Goal: Task Accomplishment & Management: Complete application form

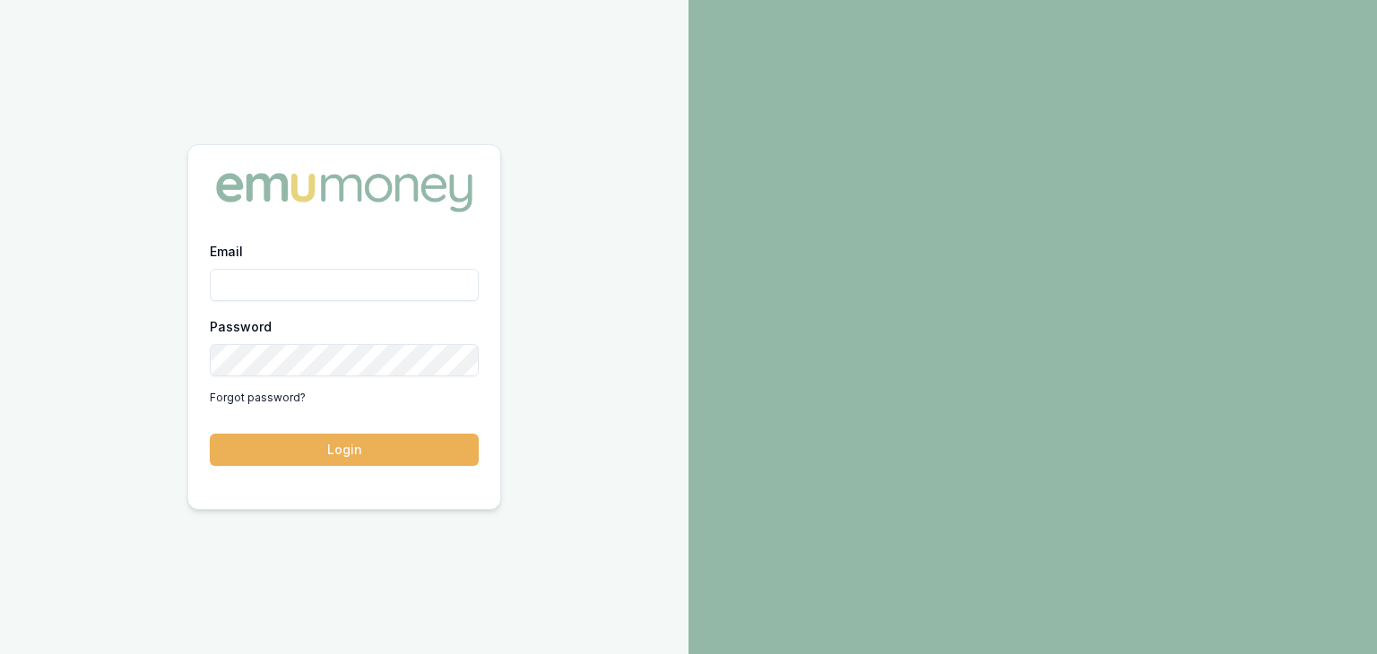
click at [267, 281] on input "Email" at bounding box center [344, 285] width 269 height 32
type input "[PERSON_NAME][EMAIL_ADDRESS][PERSON_NAME][DOMAIN_NAME]"
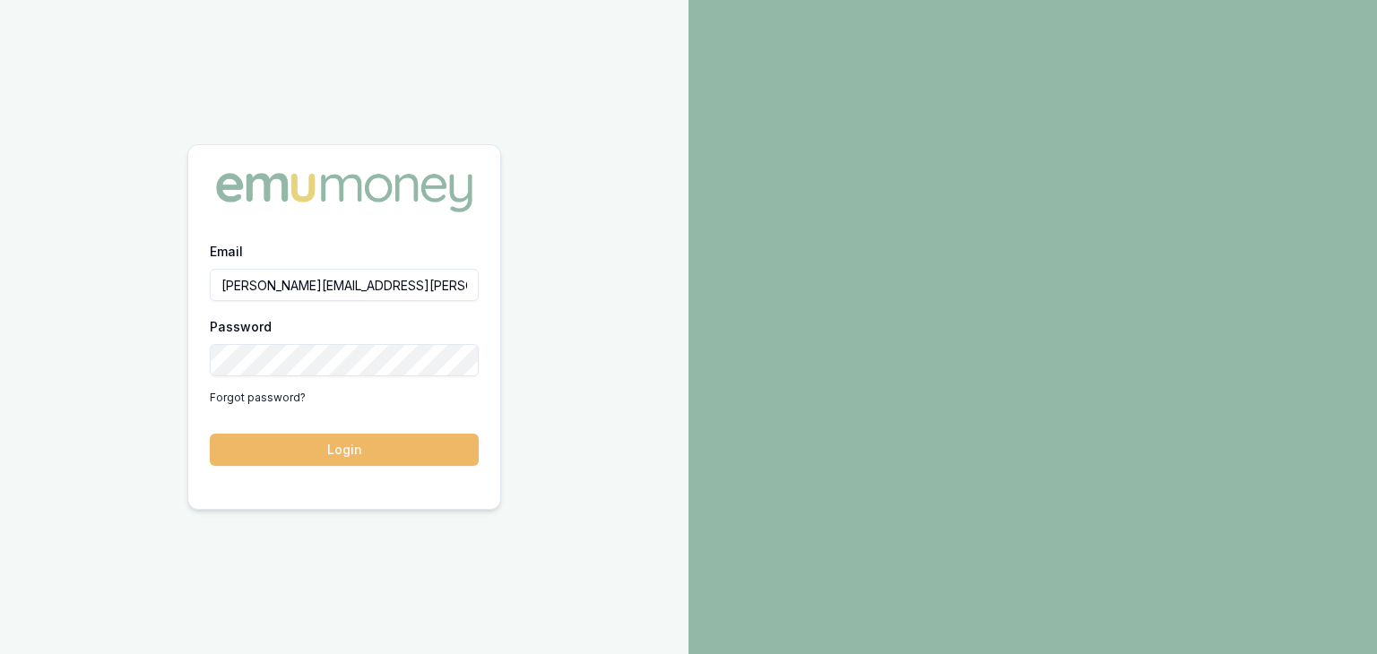
click at [314, 442] on button "Login" at bounding box center [344, 450] width 269 height 32
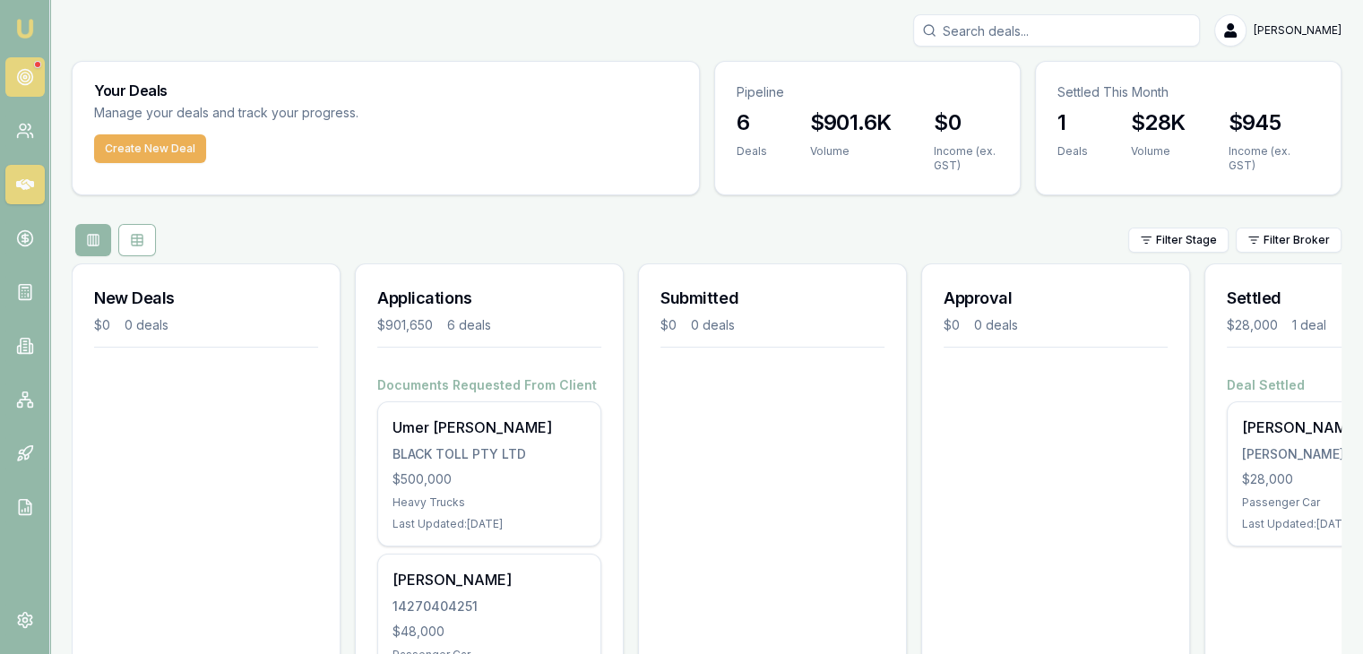
click at [25, 87] on link at bounding box center [24, 76] width 39 height 39
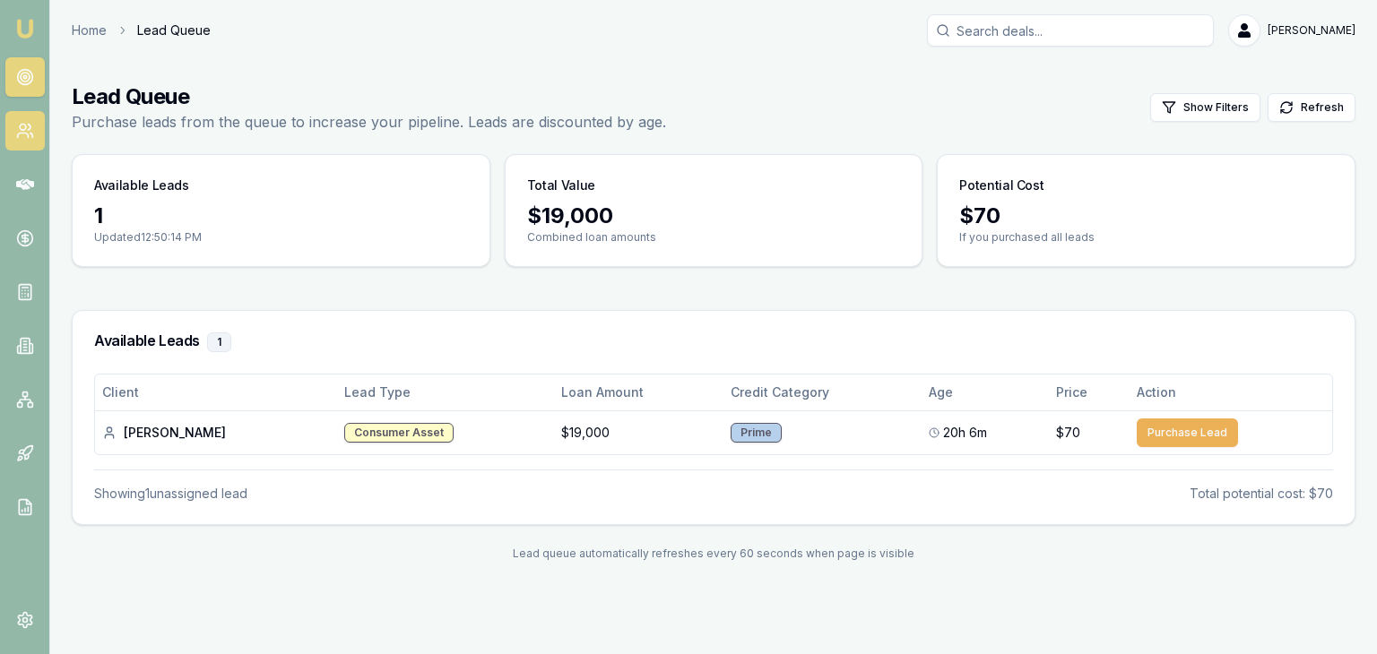
click at [24, 132] on icon at bounding box center [25, 131] width 18 height 18
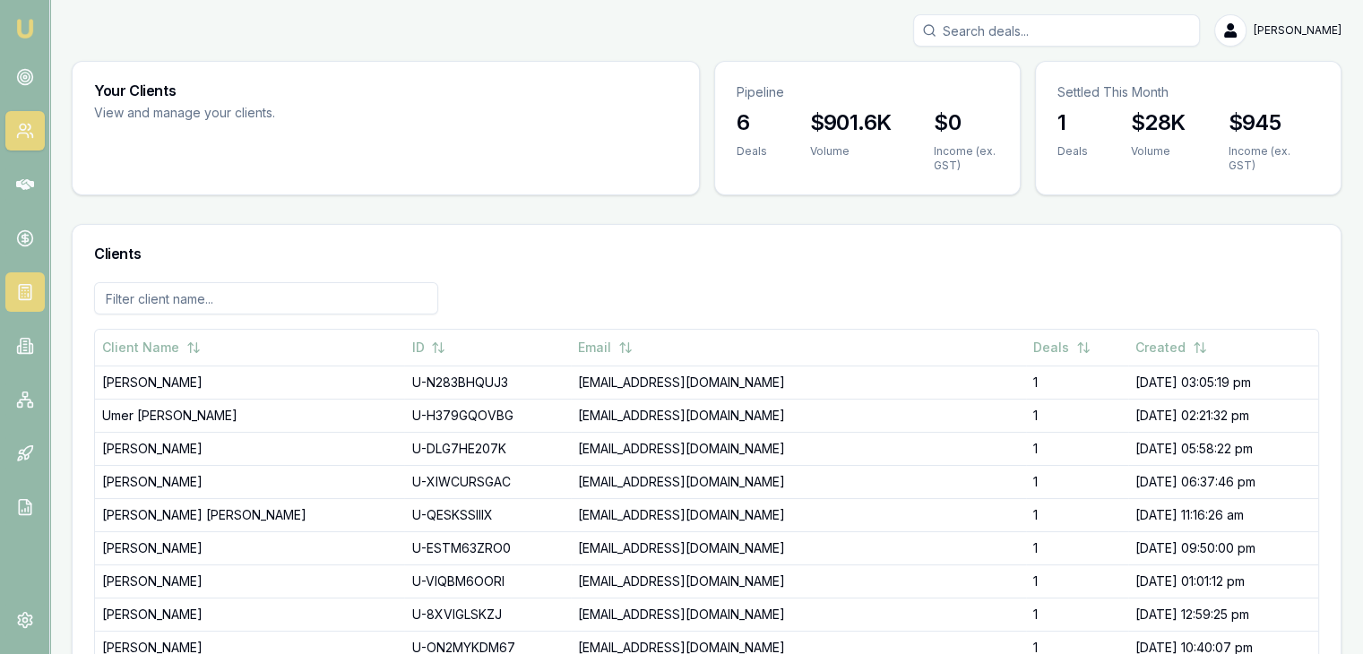
click at [14, 281] on link at bounding box center [24, 291] width 39 height 39
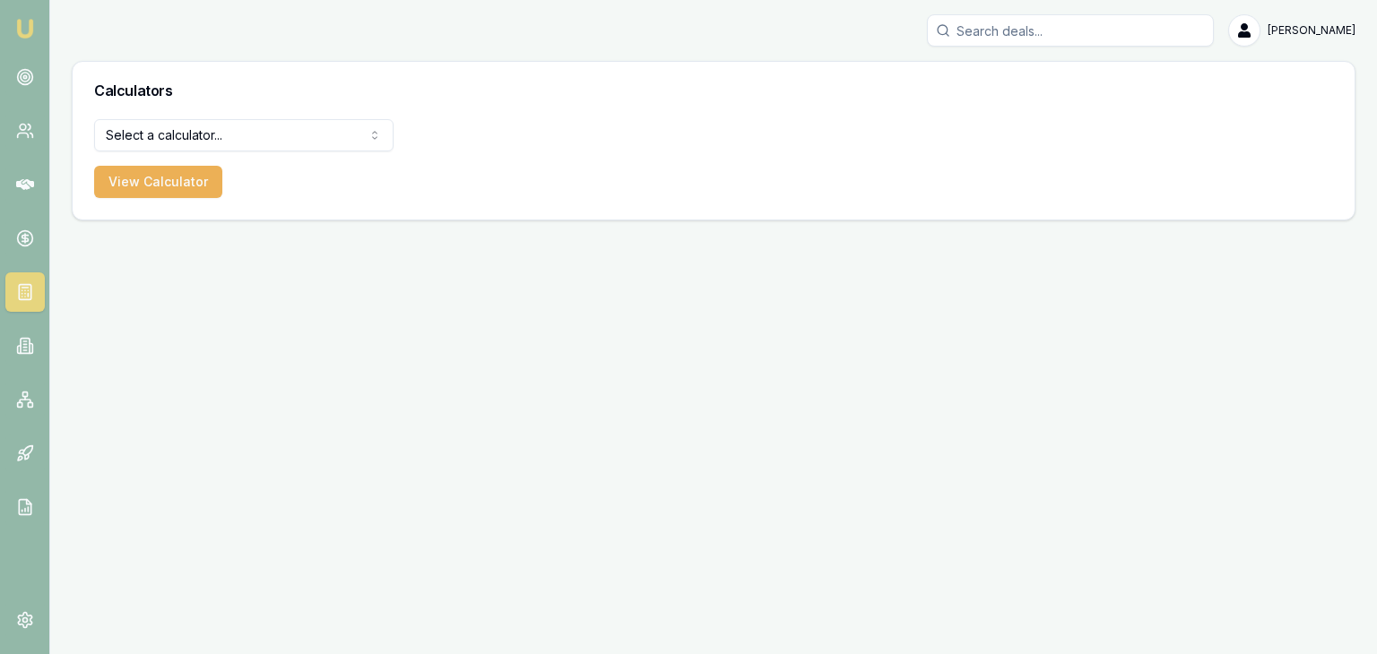
click at [27, 26] on img at bounding box center [25, 29] width 22 height 22
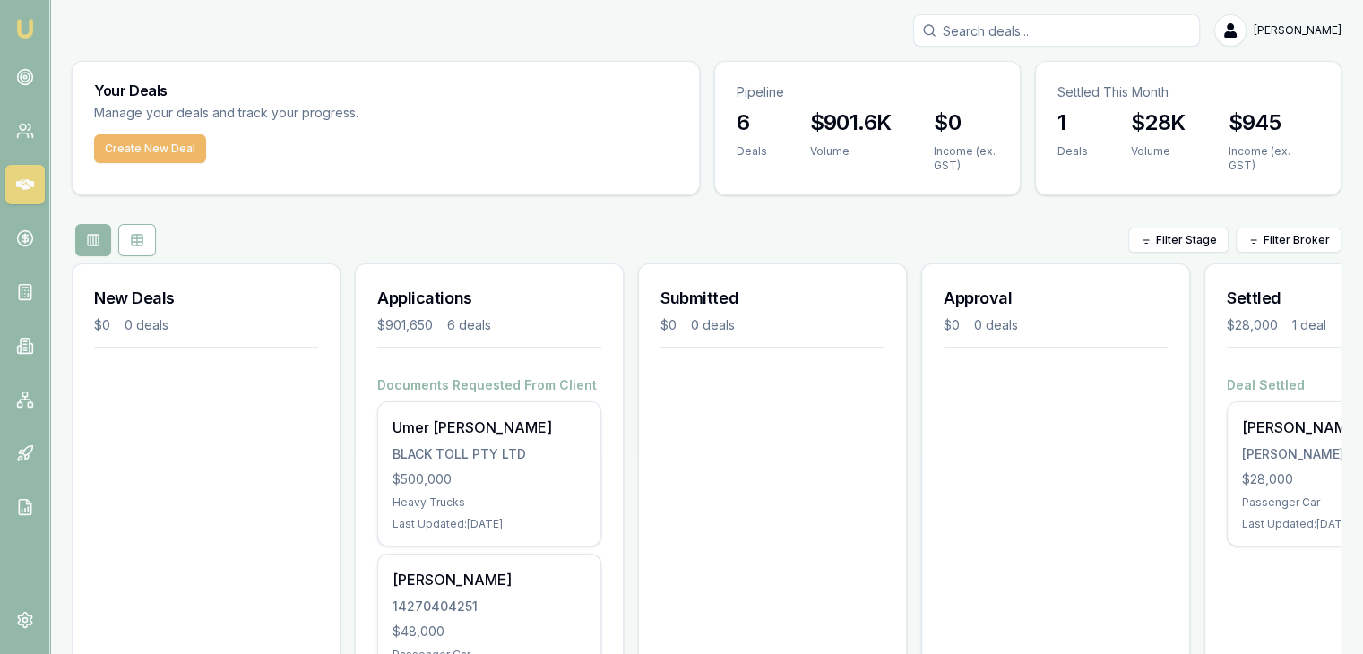
click at [147, 141] on button "Create New Deal" at bounding box center [150, 148] width 112 height 29
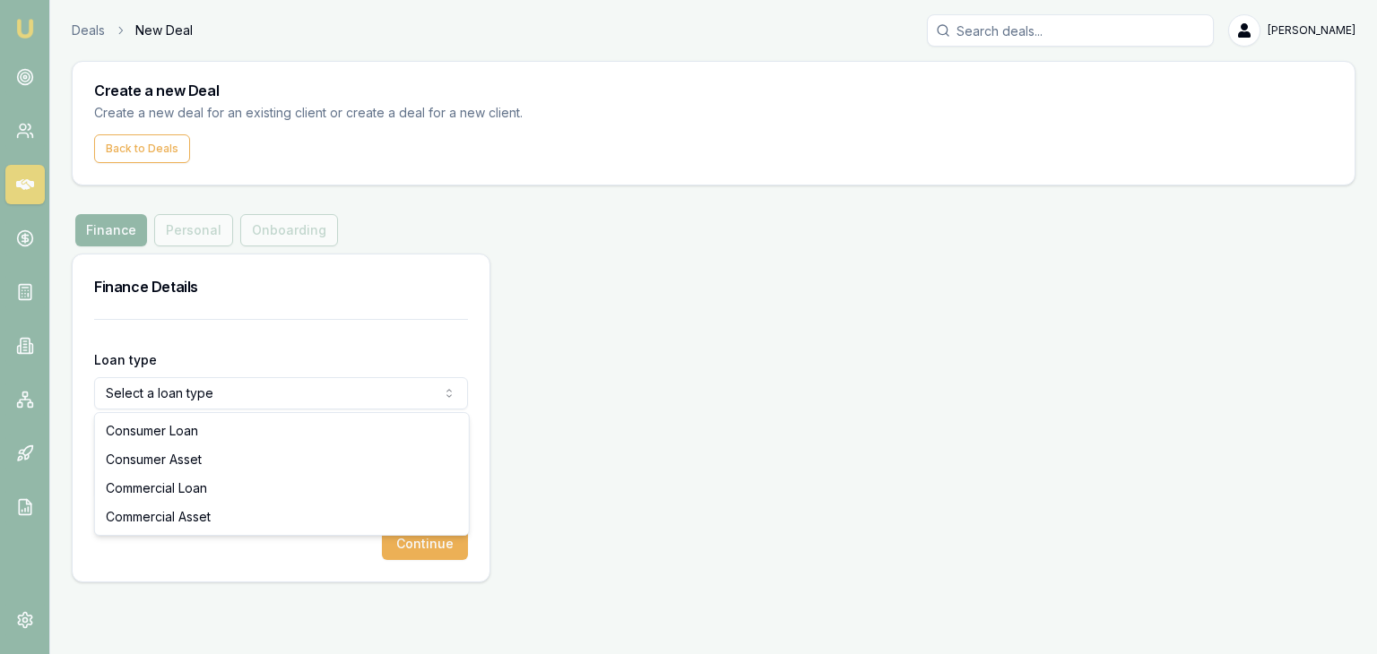
click at [160, 383] on html "Emu Broker Deals New Deal Pinkesh Patel Toggle Menu Create a new Deal Create a …" at bounding box center [688, 327] width 1377 height 654
select select "COMMERCIAL_LOAN"
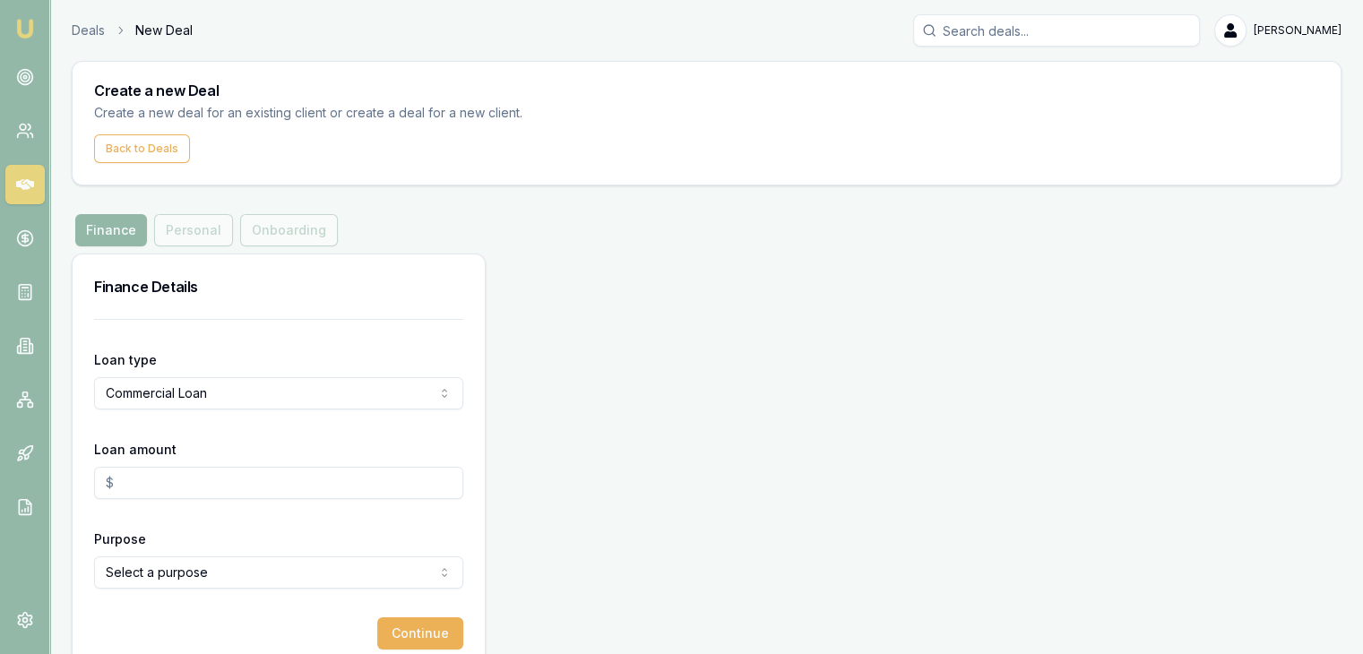
click at [125, 495] on input "Loan amount" at bounding box center [278, 483] width 369 height 32
type input "$0.00"
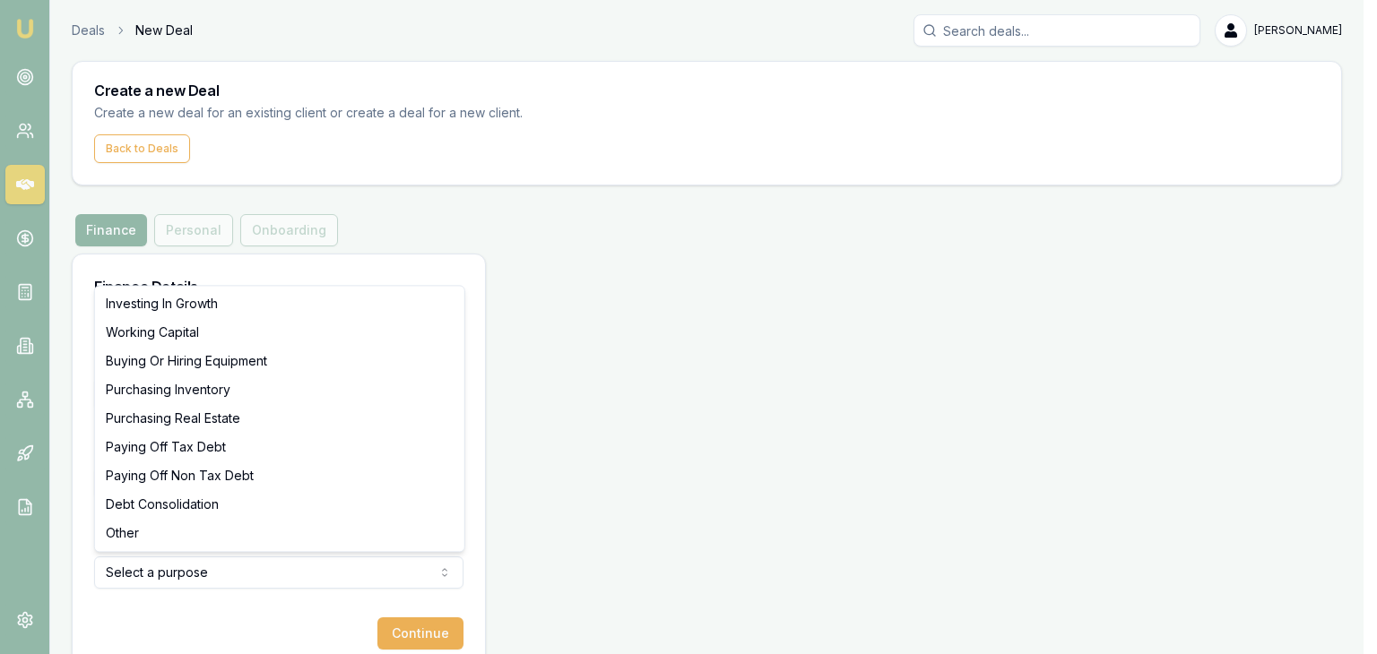
click at [108, 563] on html "Emu Broker Deals New Deal Pinkesh Patel Toggle Menu Create a new Deal Create a …" at bounding box center [688, 327] width 1377 height 654
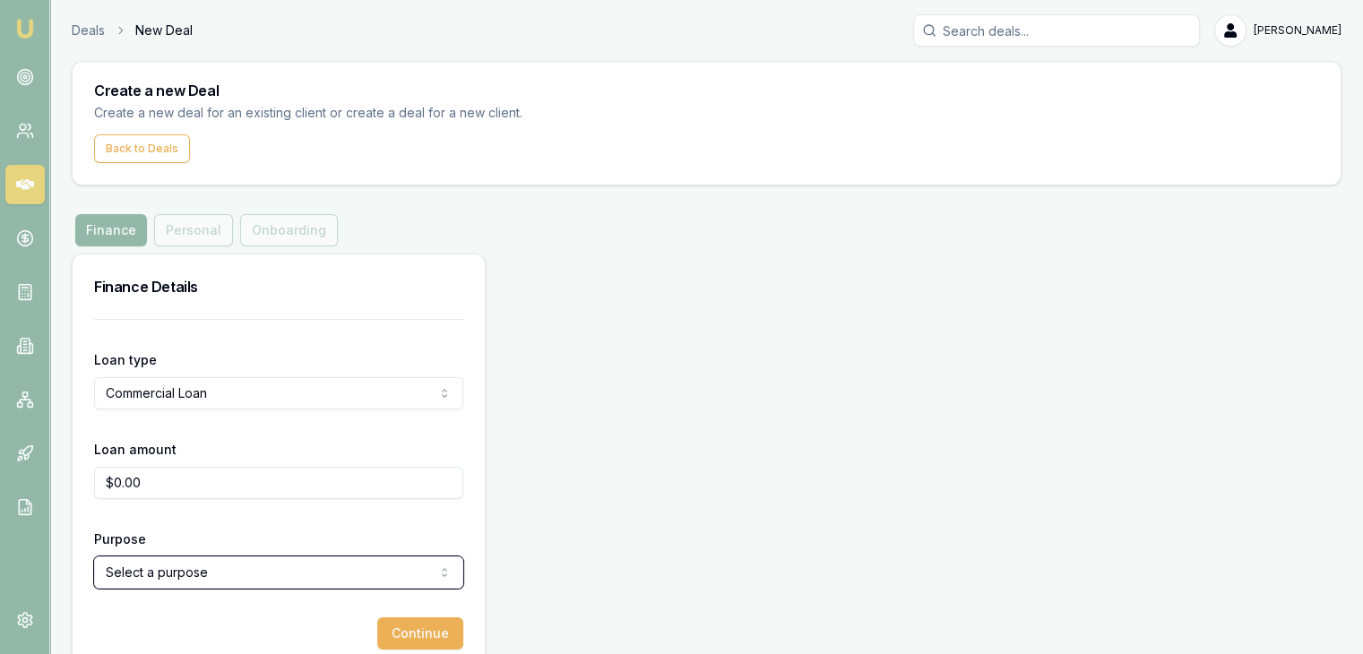
click at [527, 442] on html "Emu Broker Deals New Deal Pinkesh Patel Toggle Menu Create a new Deal Create a …" at bounding box center [681, 327] width 1363 height 654
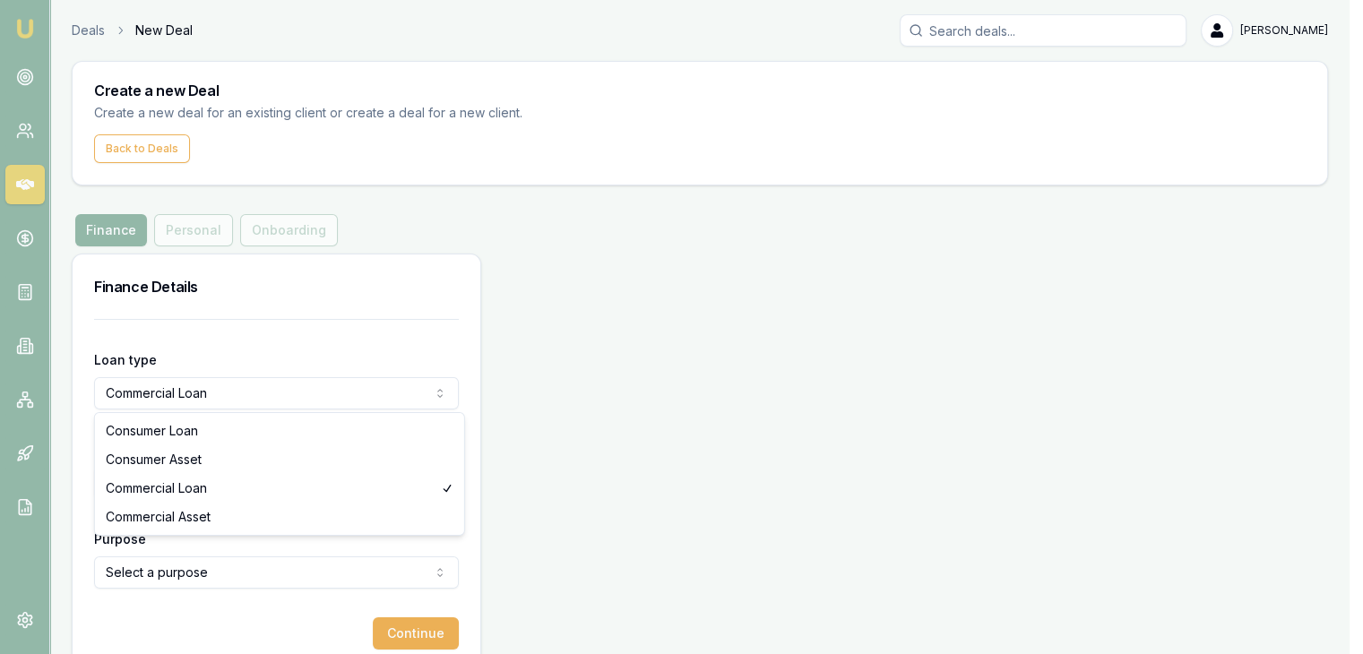
click at [328, 395] on html "Emu Broker Deals New Deal Pinkesh Patel Toggle Menu Create a new Deal Create a …" at bounding box center [681, 327] width 1363 height 654
select select "COMMERCIAL_ASSET"
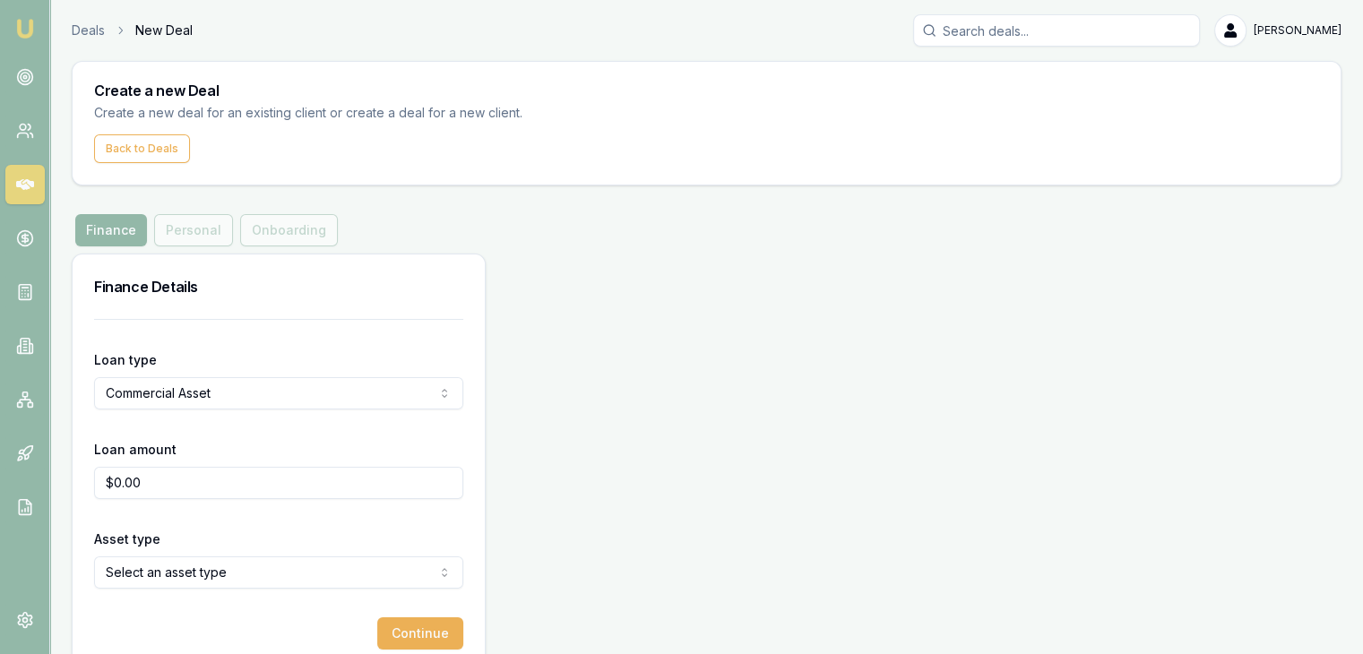
click at [283, 485] on input "$0.00" at bounding box center [278, 483] width 369 height 32
type input "0"
type input "$30,000.00"
click at [558, 544] on div "Finance Details Loan type Commercial Asset Consumer Loan Consumer Asset Commerc…" at bounding box center [707, 463] width 1270 height 419
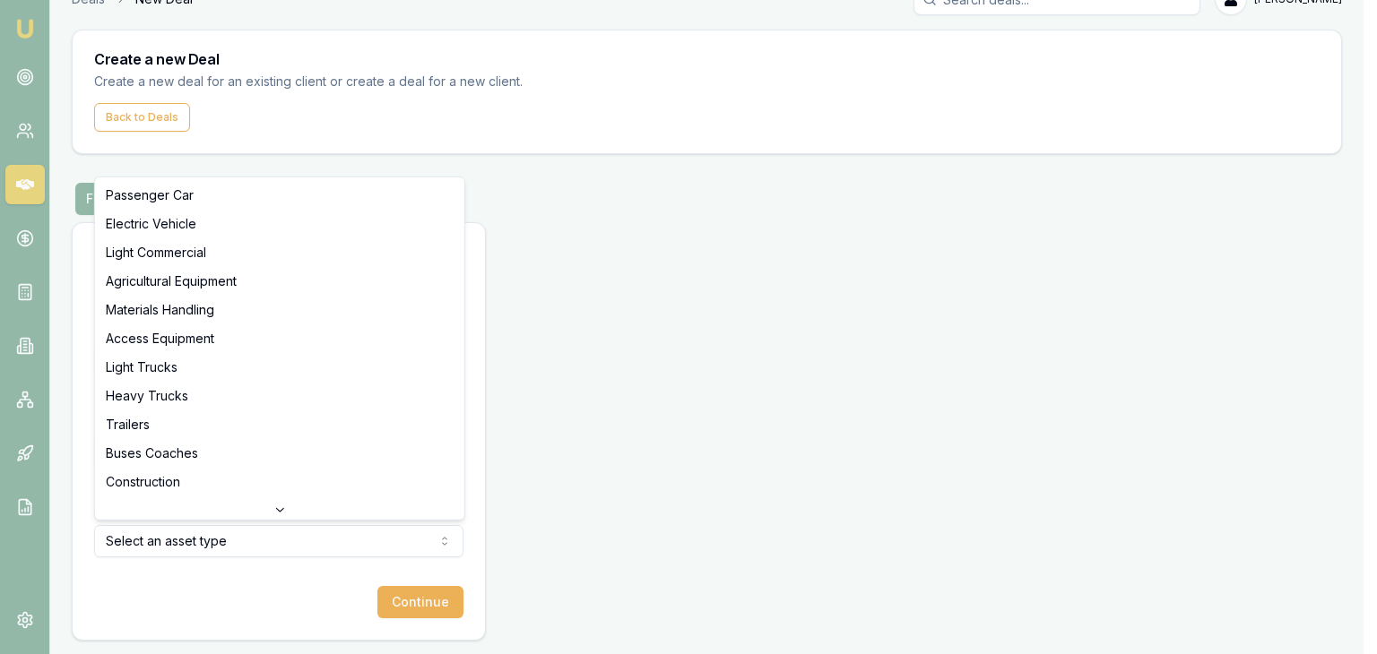
click at [183, 531] on html "Emu Broker Deals New Deal Pinkesh Patel Toggle Menu Create a new Deal Create a …" at bounding box center [688, 296] width 1377 height 654
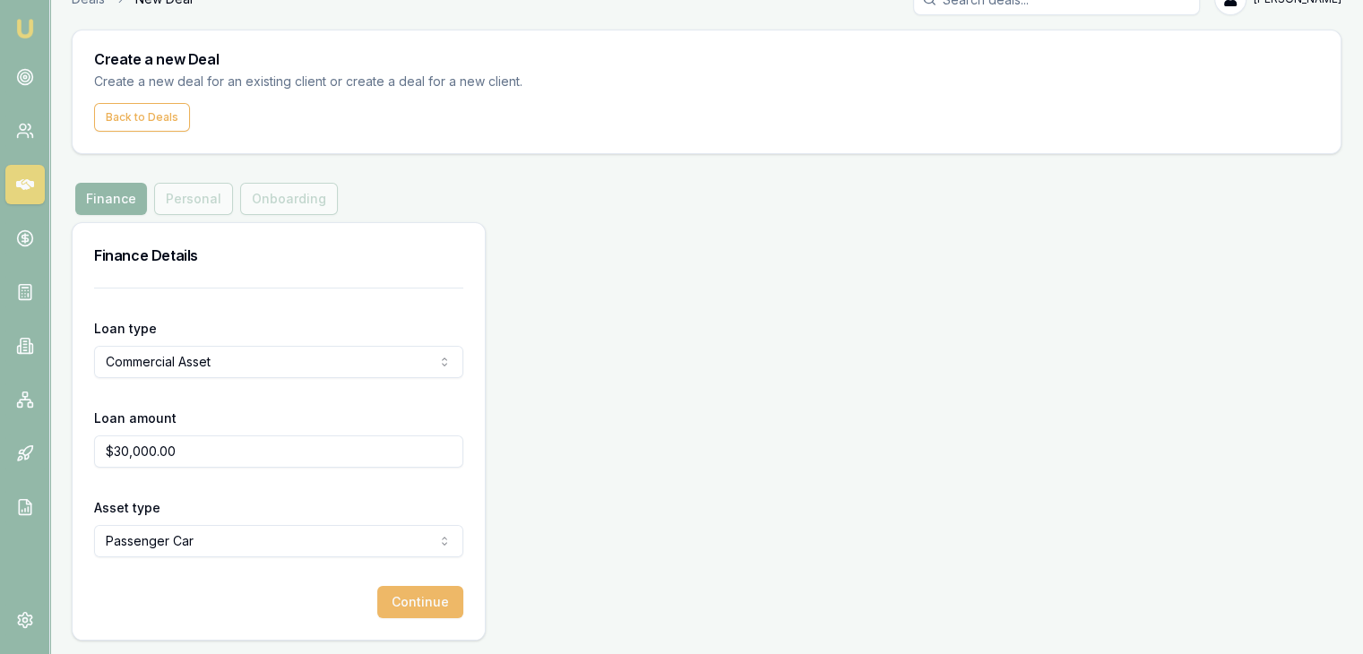
click at [413, 595] on button "Continue" at bounding box center [420, 602] width 86 height 32
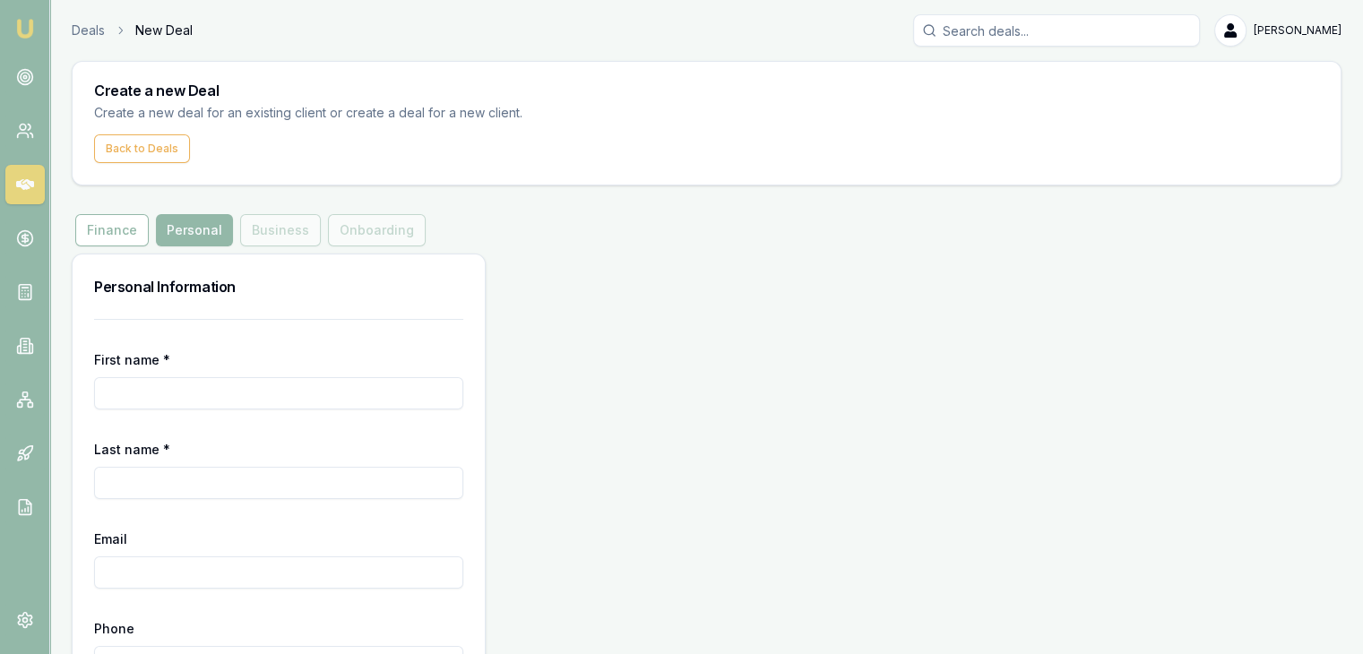
click at [159, 397] on input "First name *" at bounding box center [278, 393] width 369 height 32
type input "Gaurav"
type input "Makkar"
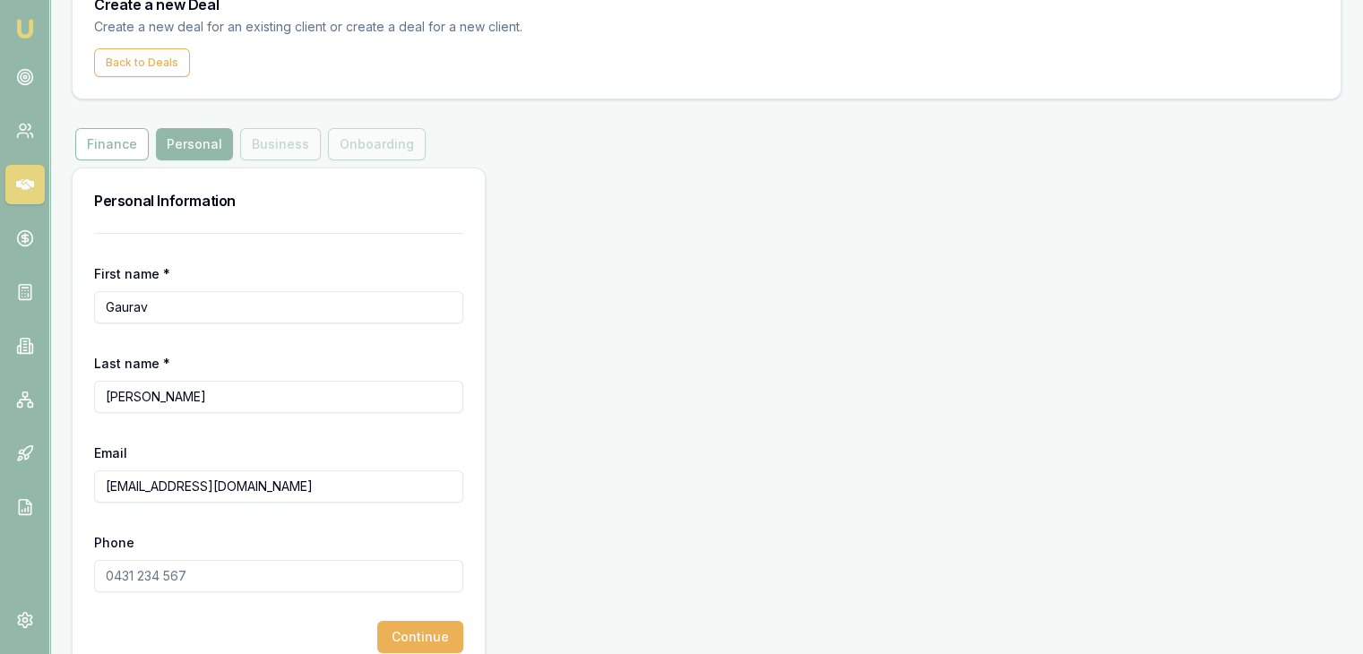
scroll to position [121, 0]
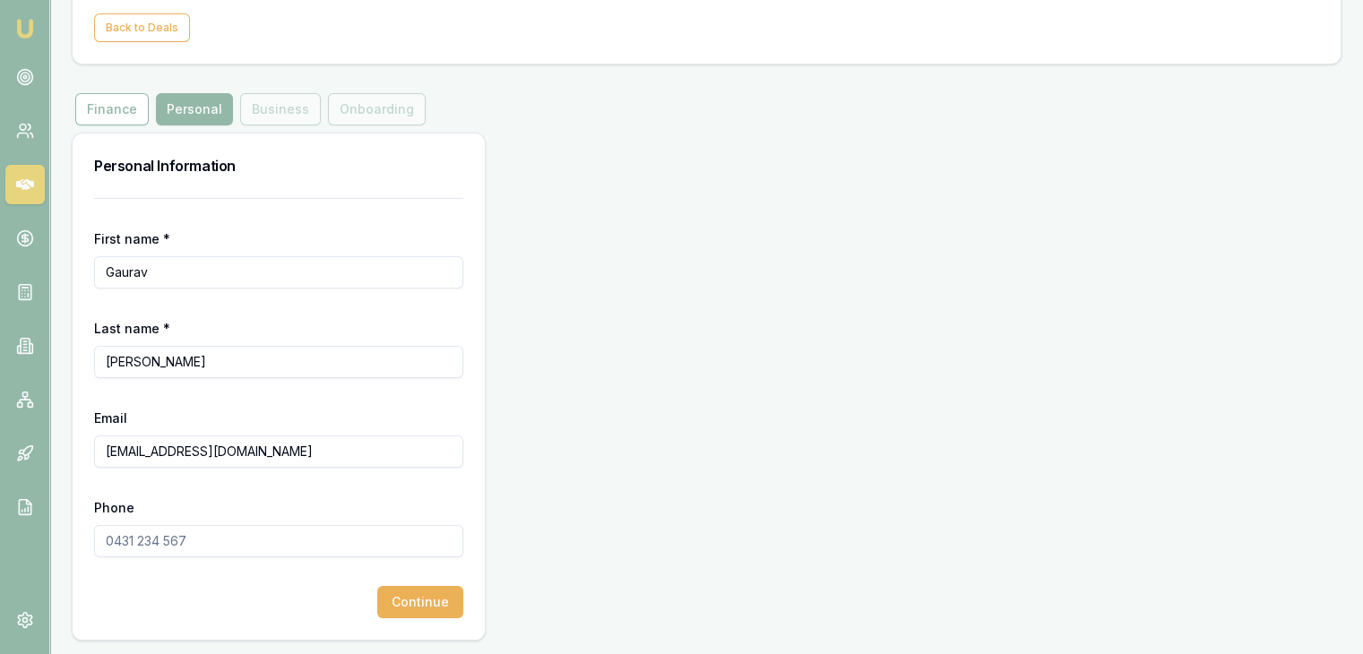
type input "Gauravmakkar1512@gmail.com"
click at [108, 540] on input "Phone" at bounding box center [278, 541] width 369 height 32
type input "0437 006 334"
click at [409, 600] on button "Continue" at bounding box center [420, 602] width 86 height 32
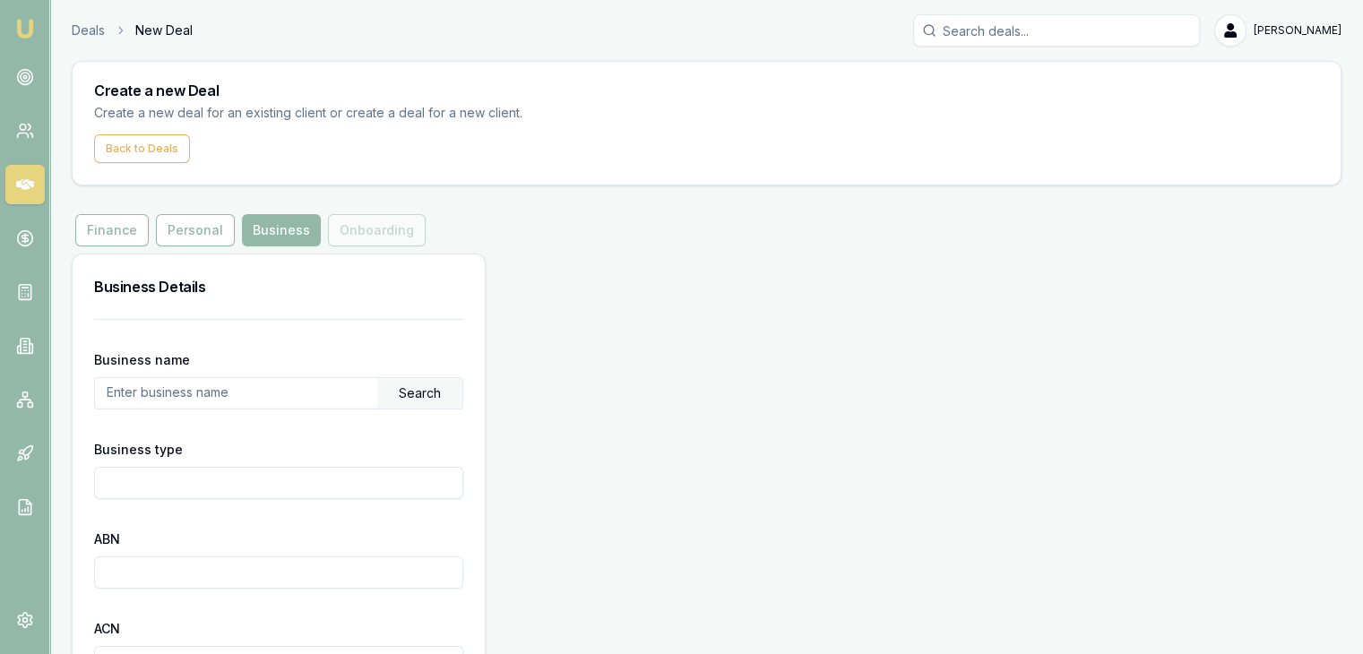
click at [344, 386] on input "text" at bounding box center [236, 392] width 282 height 29
click at [430, 388] on div "Search" at bounding box center [419, 393] width 85 height 30
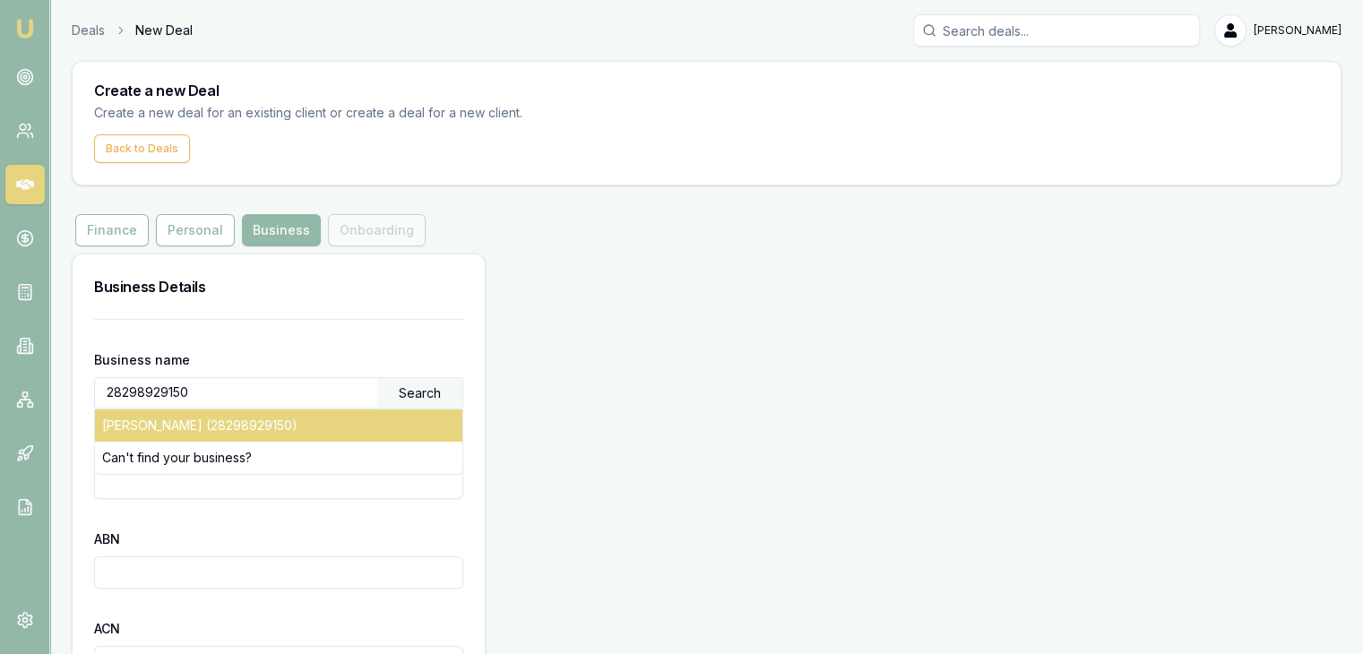
click at [289, 430] on div "MAKKAR, GOURAV (28298929150)" at bounding box center [278, 426] width 367 height 32
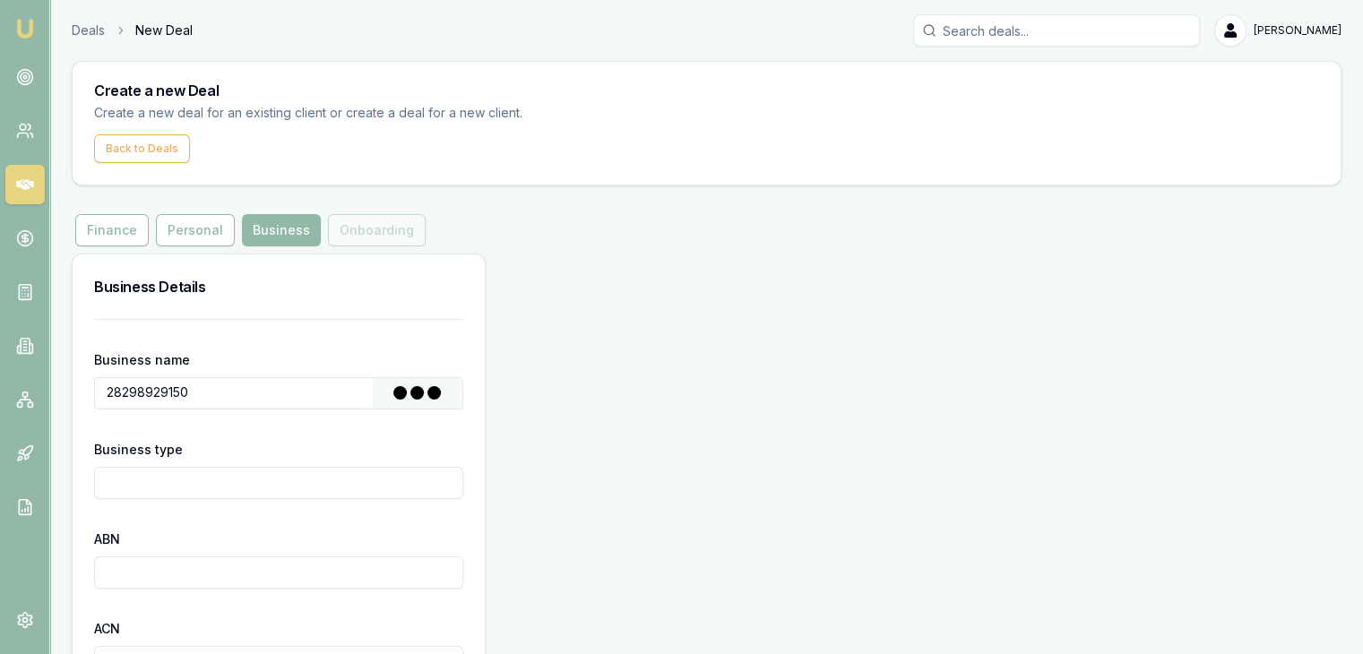
type input "MAKKAR, GOURAV"
type input "Individual/Sole Trader"
type input "28298929150"
type input "2022-12-20"
type input "2023-01-01"
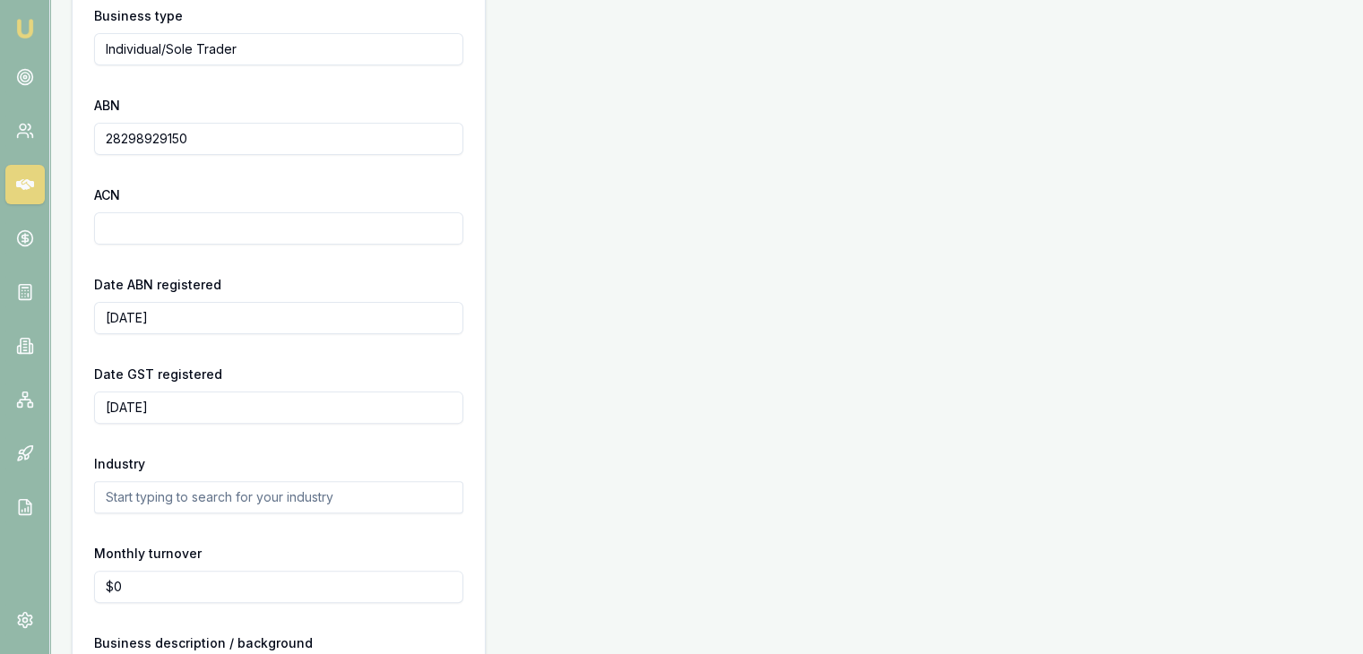
scroll to position [591, 0]
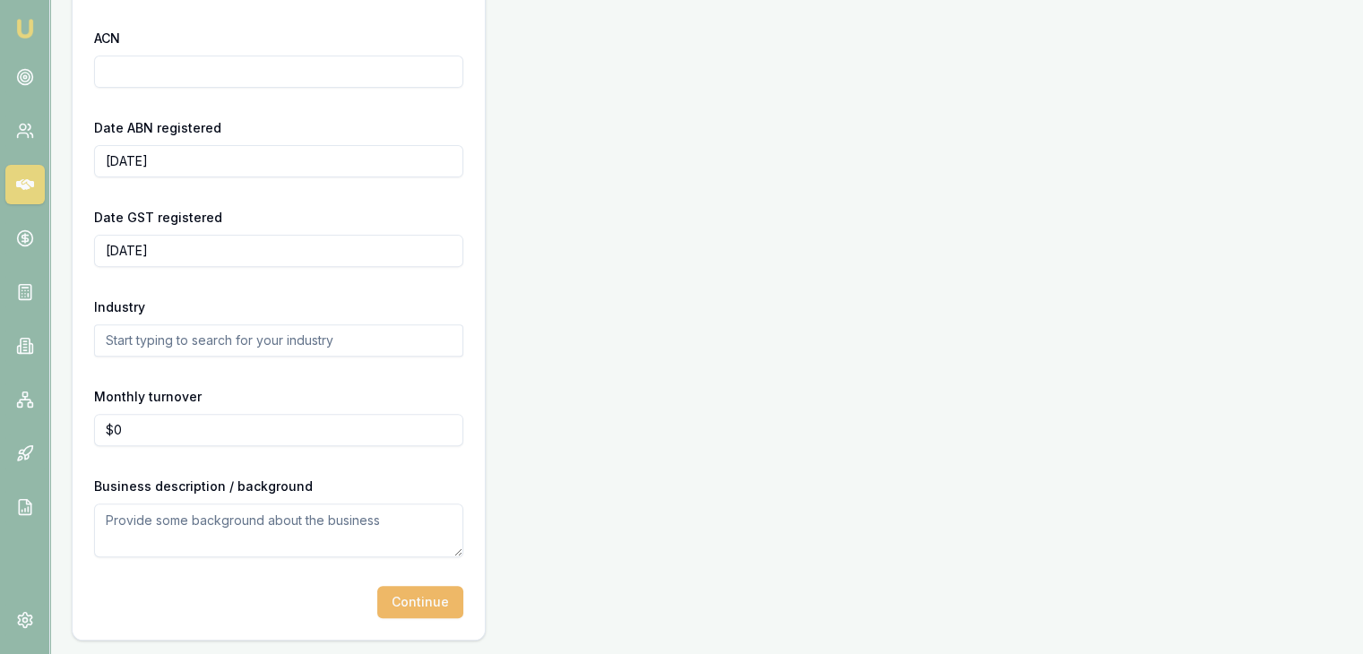
click at [430, 602] on button "Continue" at bounding box center [420, 602] width 86 height 32
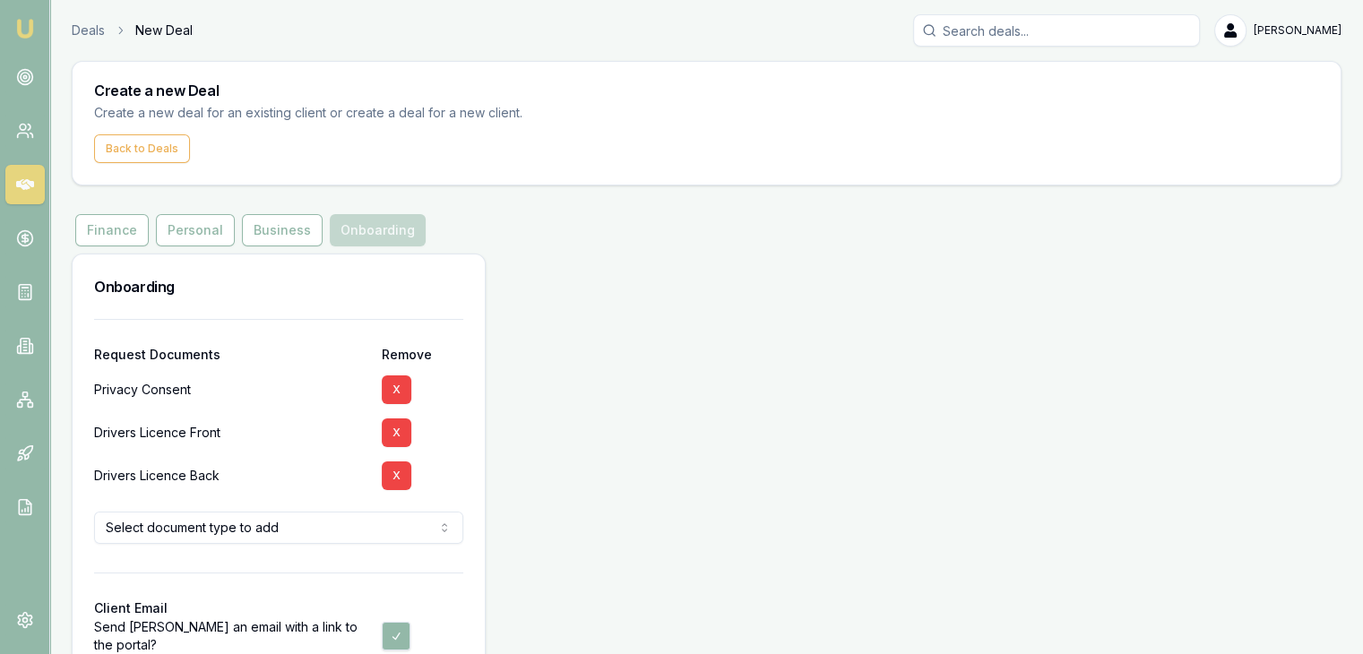
scroll to position [100, 0]
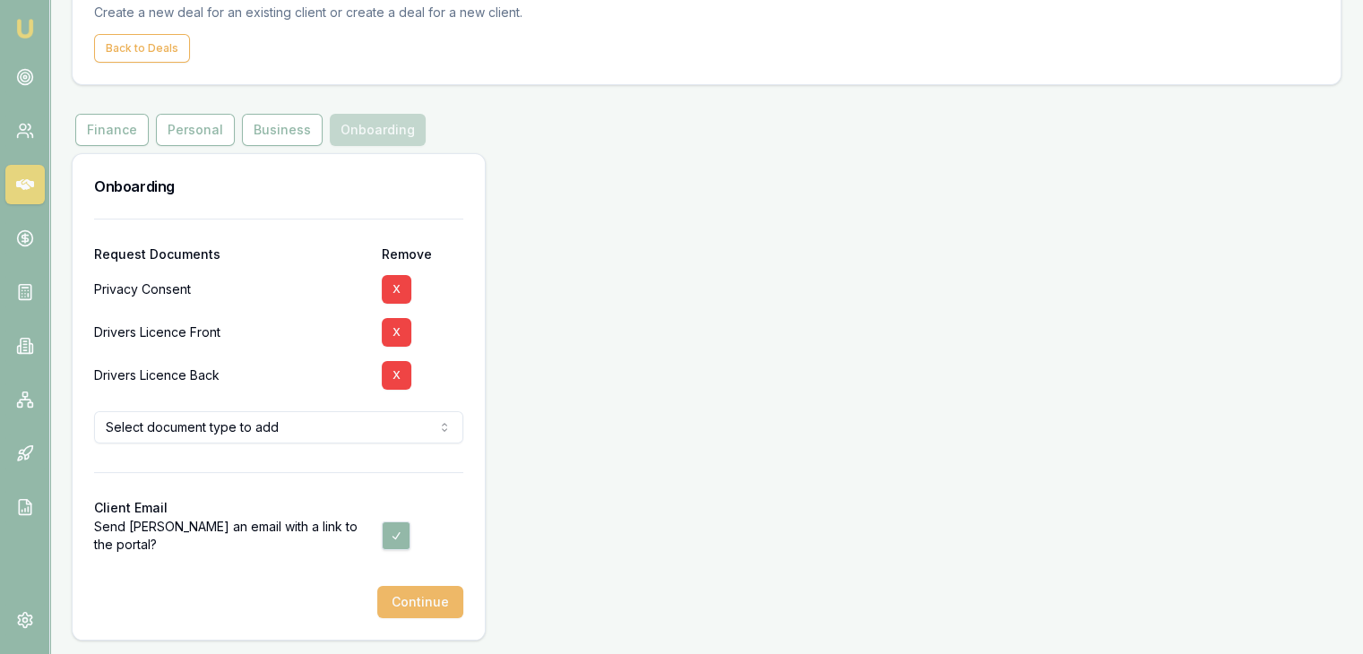
click at [432, 600] on button "Continue" at bounding box center [420, 602] width 86 height 32
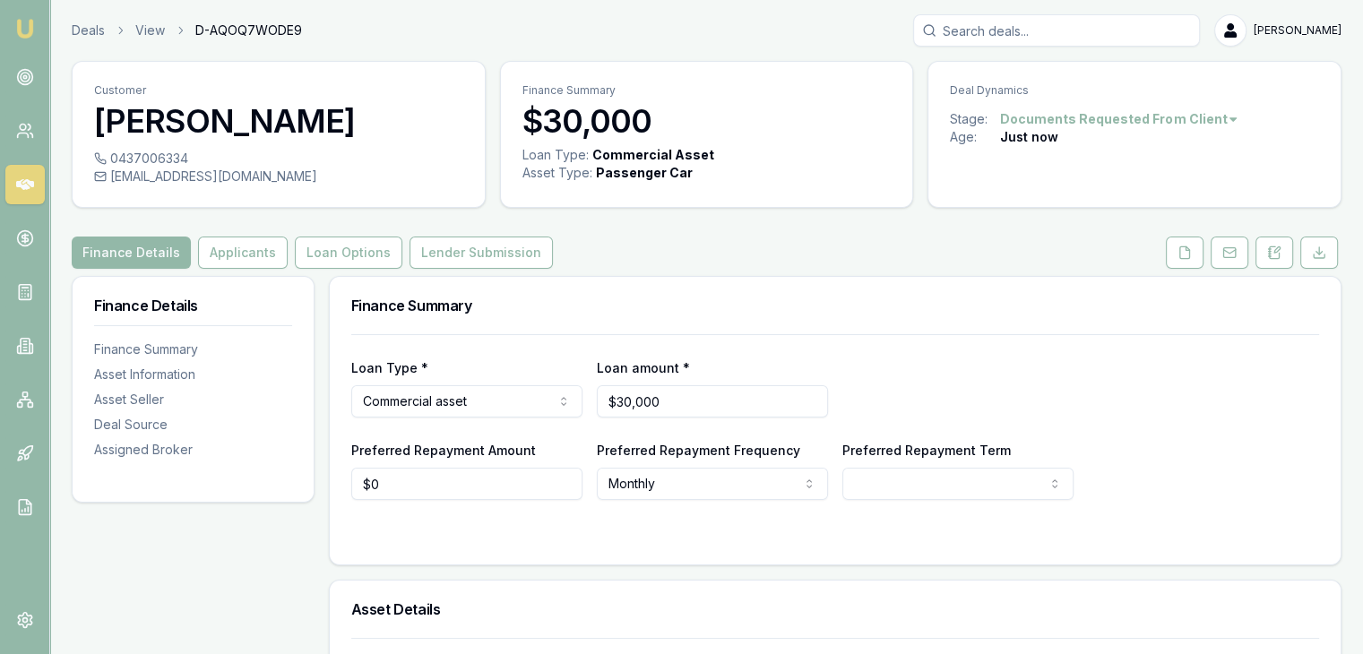
click at [11, 22] on link "Emu Broker" at bounding box center [25, 28] width 29 height 29
